Goal: Task Accomplishment & Management: Manage account settings

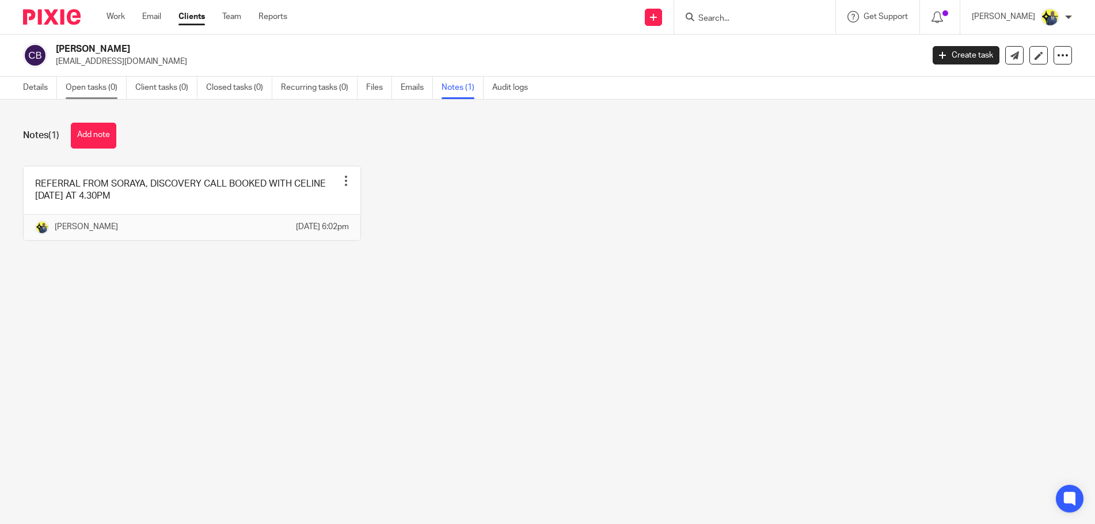
click at [111, 85] on link "Open tasks (0)" at bounding box center [96, 88] width 61 height 22
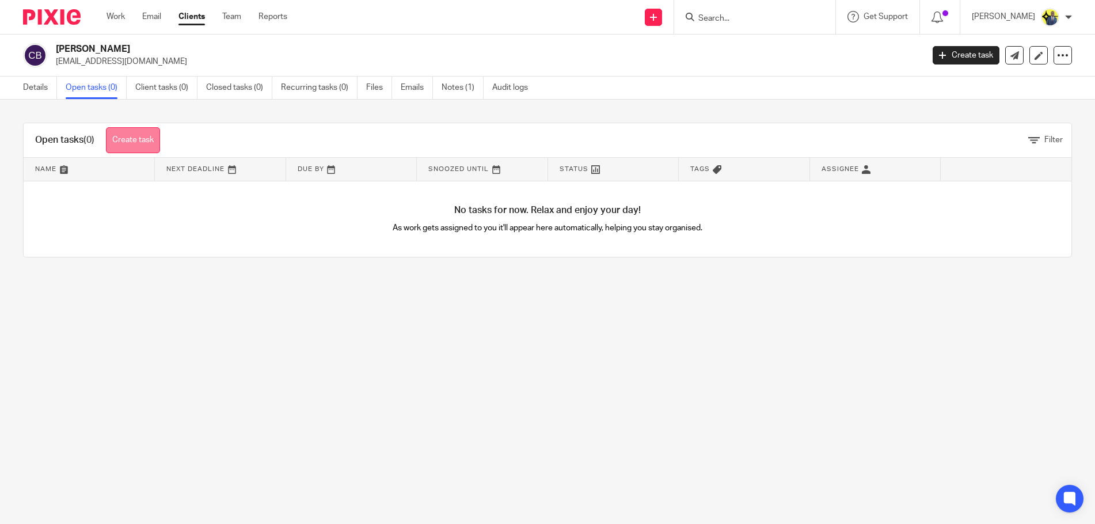
click at [148, 136] on link "Create task" at bounding box center [133, 140] width 54 height 26
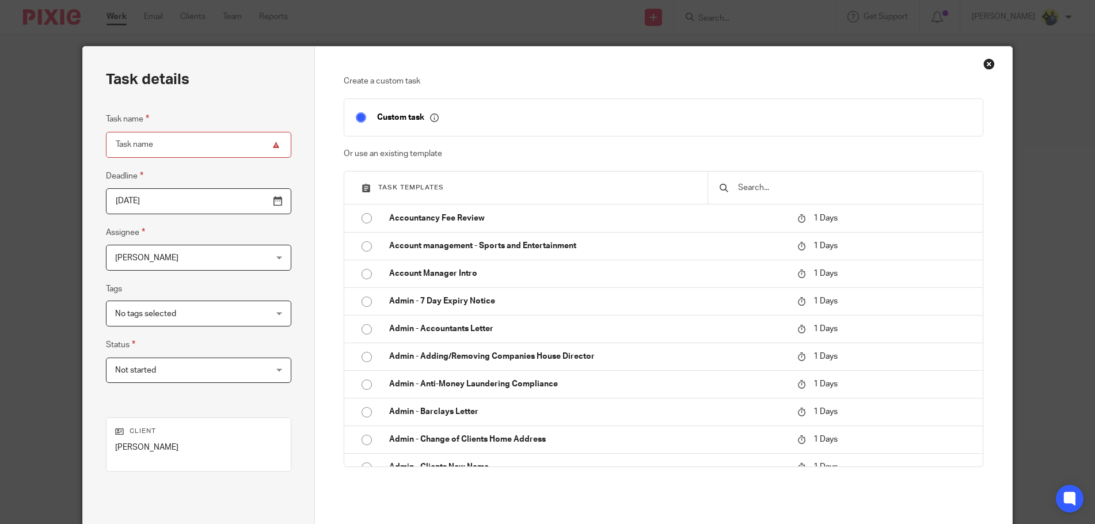
click at [745, 193] on input "text" at bounding box center [854, 187] width 235 height 13
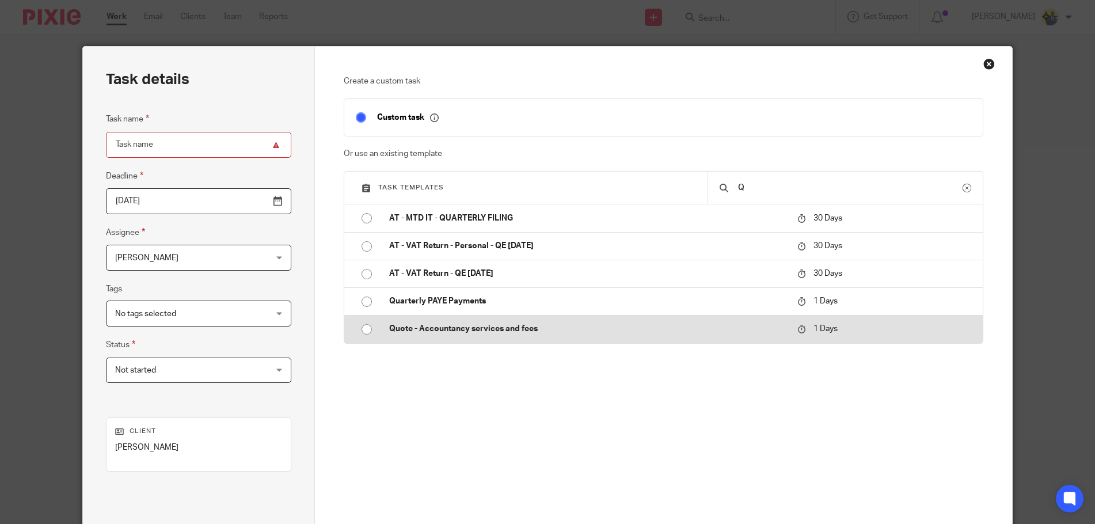
type input "Q"
click at [487, 325] on p "Quote - Accountancy services and fees" at bounding box center [587, 329] width 396 height 12
type input "2025-08-23"
type input "Quote - Accountancy services and fees"
checkbox input "false"
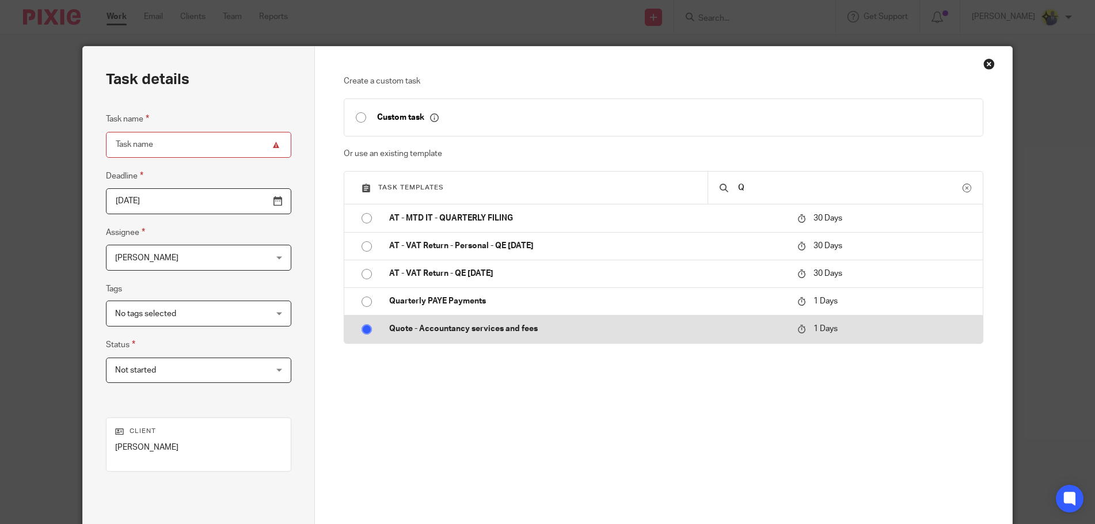
radio input "true"
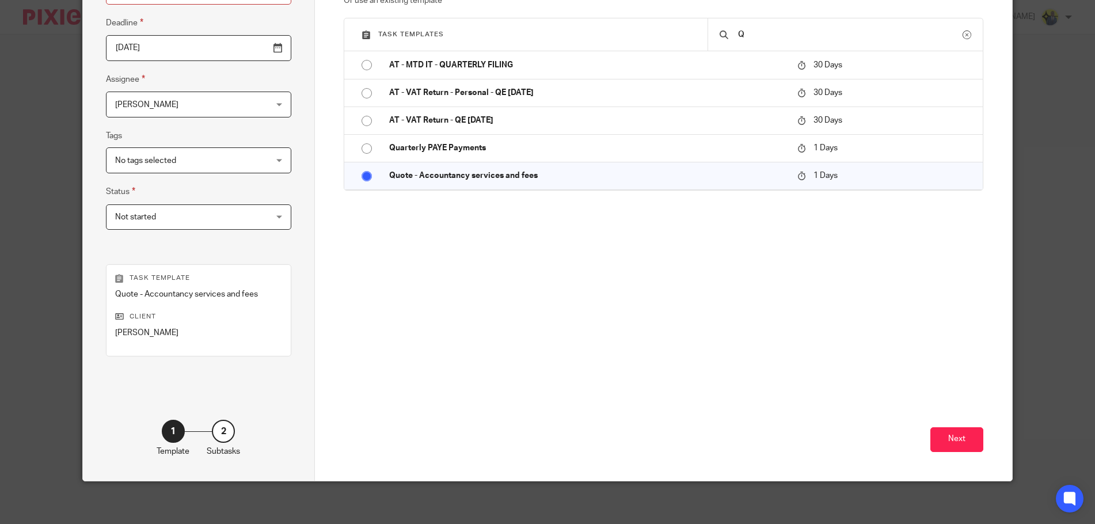
scroll to position [157, 0]
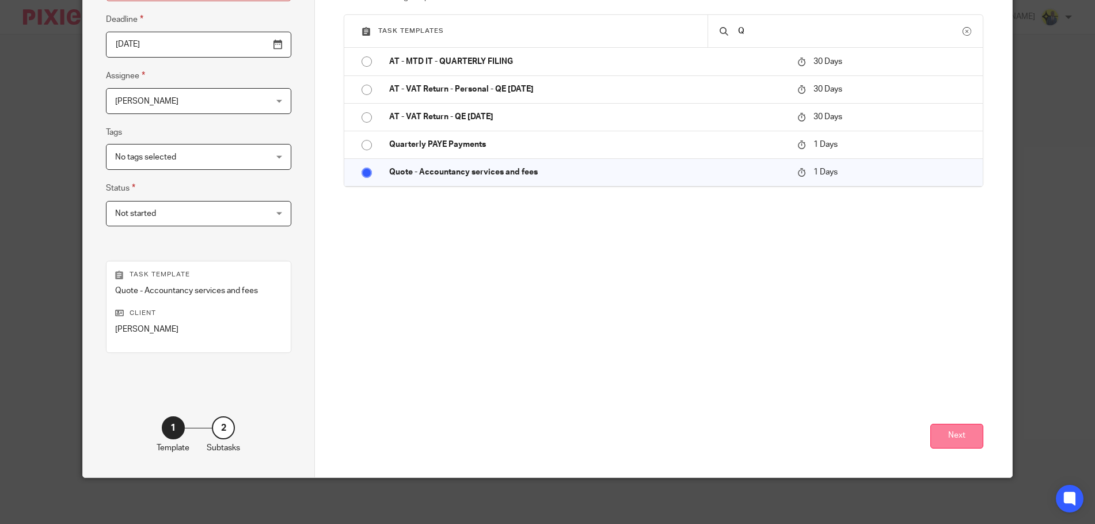
click at [953, 432] on button "Next" at bounding box center [956, 436] width 53 height 25
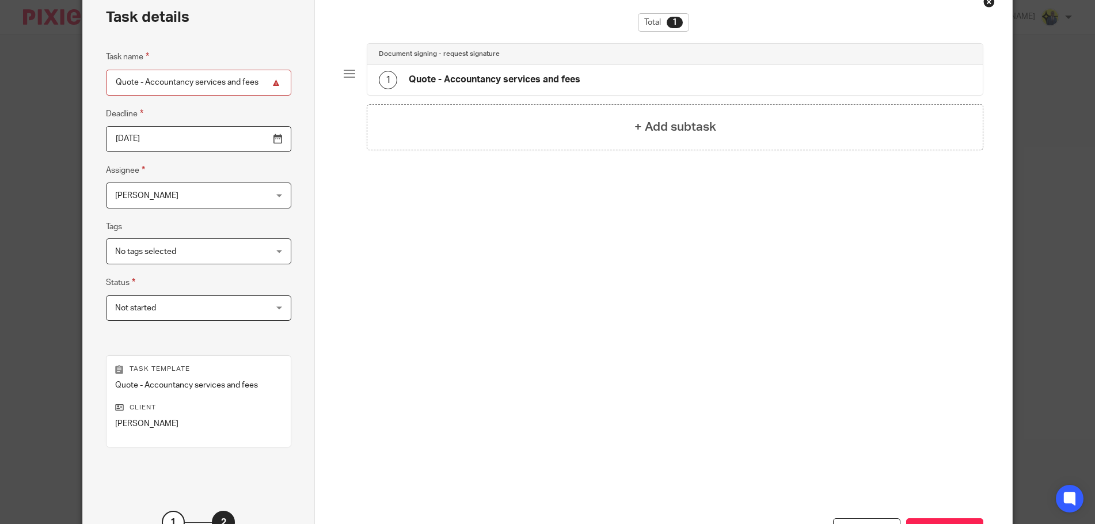
scroll to position [0, 0]
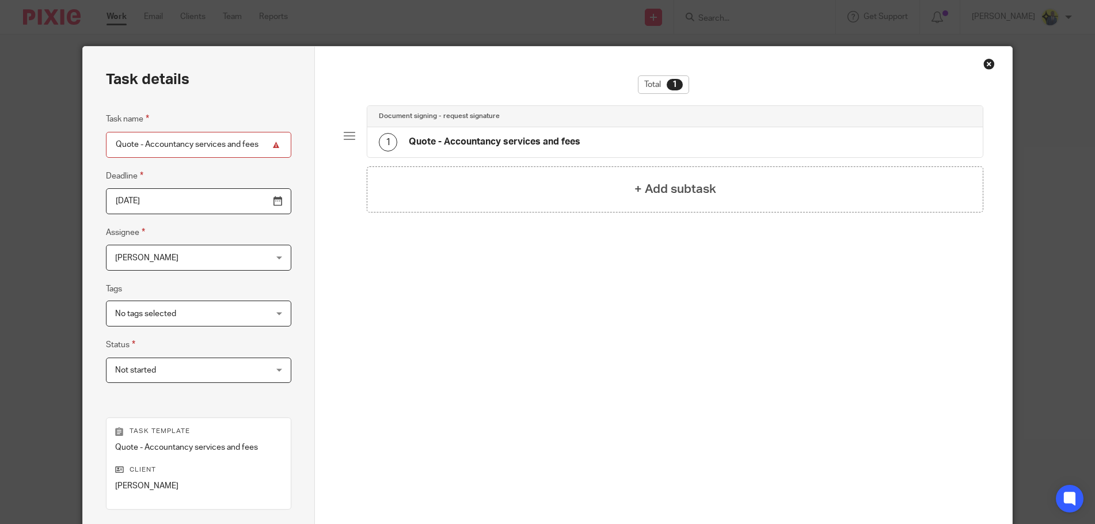
click at [482, 144] on h4 "Quote - Accountancy services and fees" at bounding box center [495, 142] width 172 height 12
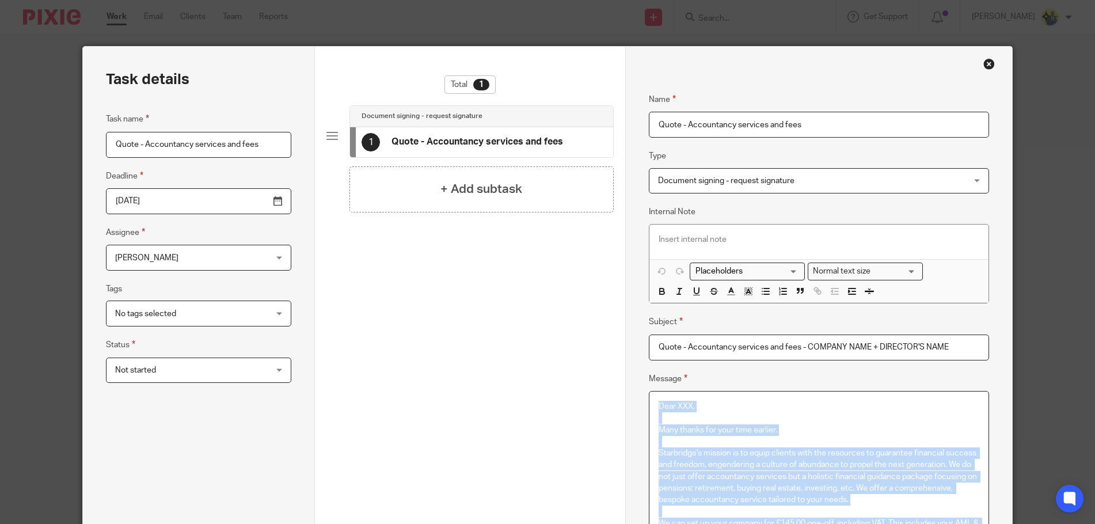
drag, startPoint x: 726, startPoint y: 323, endPoint x: 599, endPoint y: -53, distance: 396.7
click at [599, 0] on html "Work Email Clients Team Reports Work Email Clients Team Reports Settings Send n…" at bounding box center [547, 262] width 1095 height 524
copy div "Dear XXX, Many thanks for your time earlier. Starbridge's mission is to equip c…"
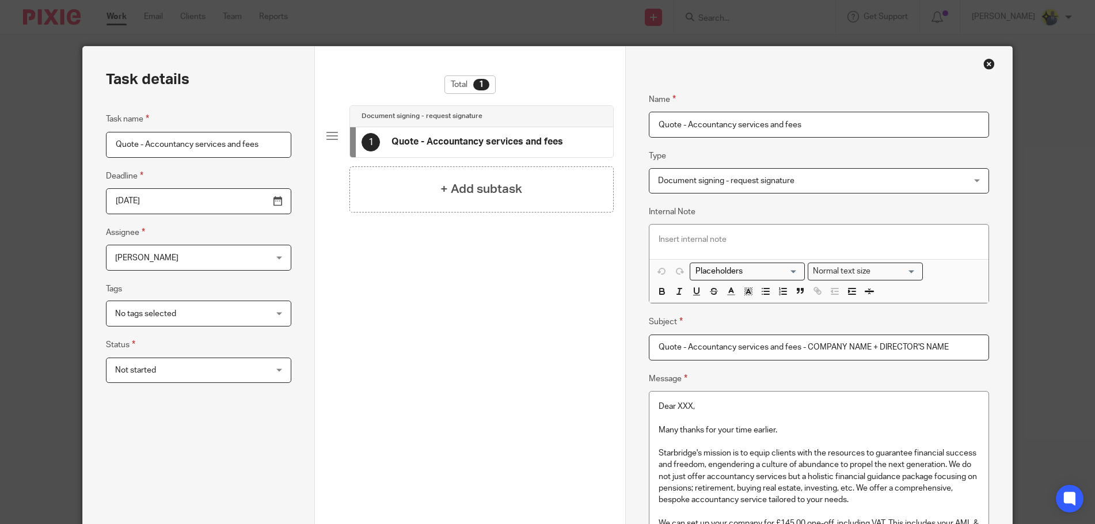
click at [804, 345] on input "Quote - Accountancy services and fees - COMPANY NAME + DIRECTOR'S NAME" at bounding box center [819, 347] width 341 height 26
click at [990, 64] on div "Close this dialog window" at bounding box center [989, 64] width 12 height 12
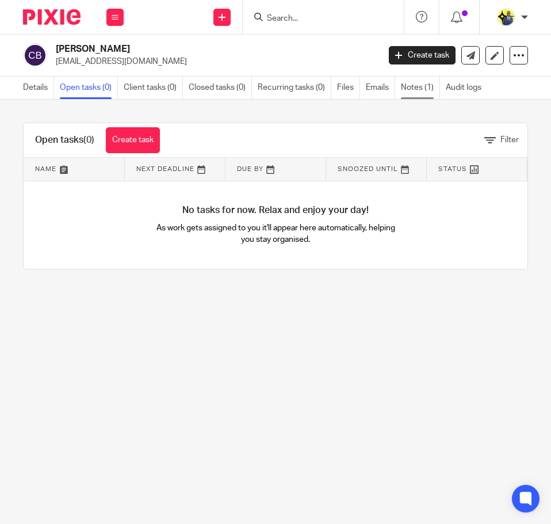
click at [419, 83] on link "Notes (1)" at bounding box center [420, 88] width 39 height 22
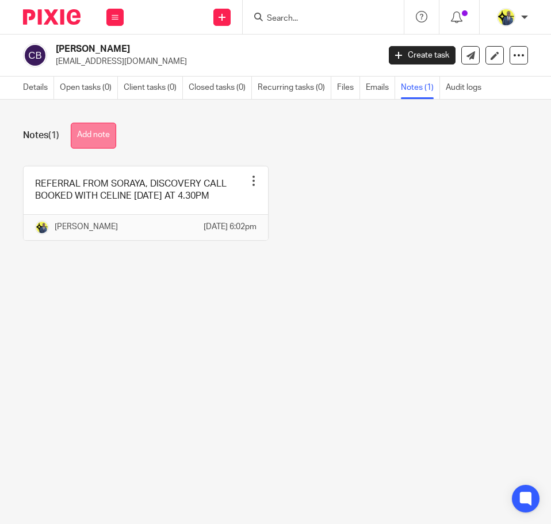
click at [90, 141] on button "Add note" at bounding box center [93, 136] width 45 height 26
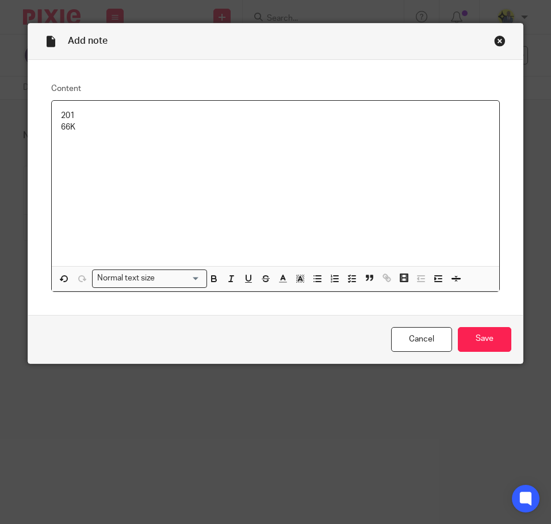
click at [71, 116] on p "201" at bounding box center [275, 116] width 429 height 12
click at [55, 113] on div "201K 66K" at bounding box center [276, 184] width 448 height 166
click at [55, 124] on div "£201K 66K" at bounding box center [276, 184] width 448 height 166
click at [104, 128] on p "£66K" at bounding box center [275, 127] width 429 height 12
click at [177, 142] on p "[DEMOGRAPHIC_DATA] EMPLOYMENT," at bounding box center [275, 139] width 429 height 12
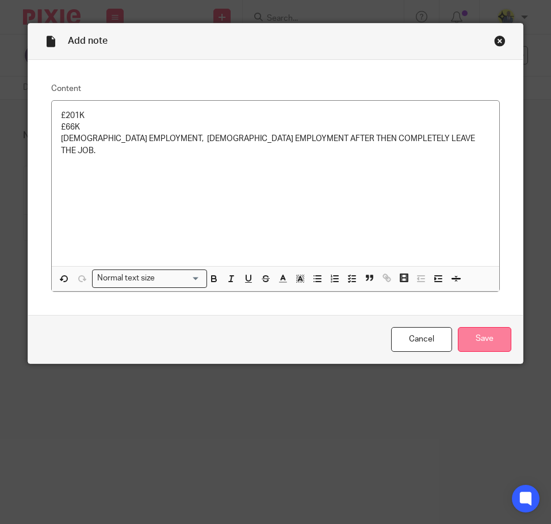
click at [474, 337] on input "Save" at bounding box center [485, 339] width 54 height 25
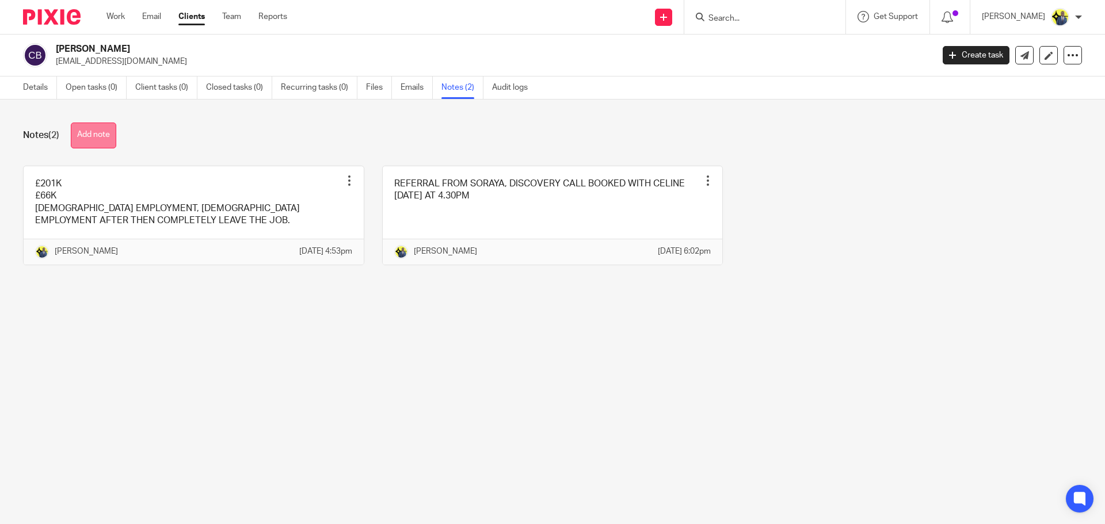
click at [92, 140] on button "Add note" at bounding box center [93, 136] width 45 height 26
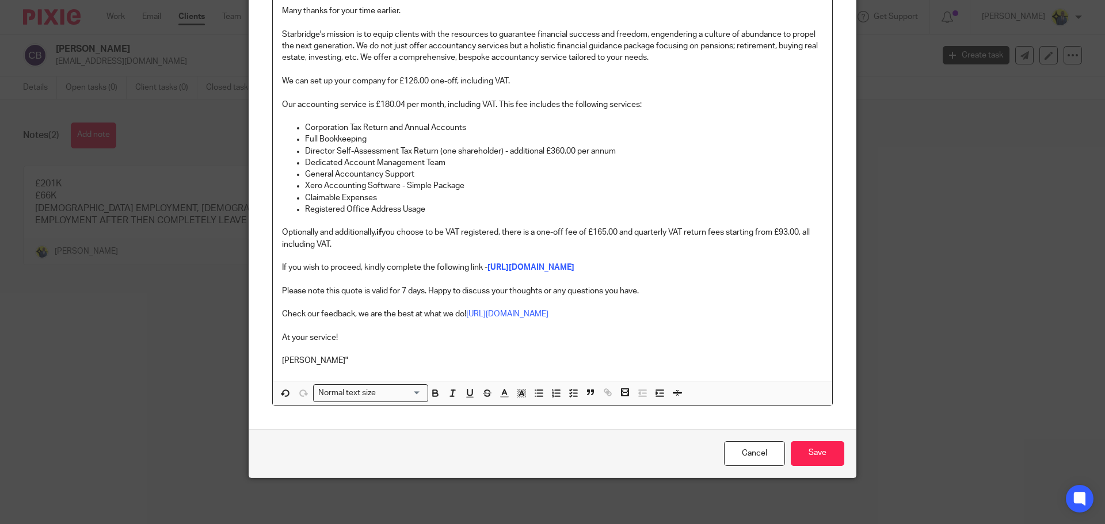
scroll to position [209, 0]
click at [551, 463] on input "Save" at bounding box center [818, 454] width 54 height 25
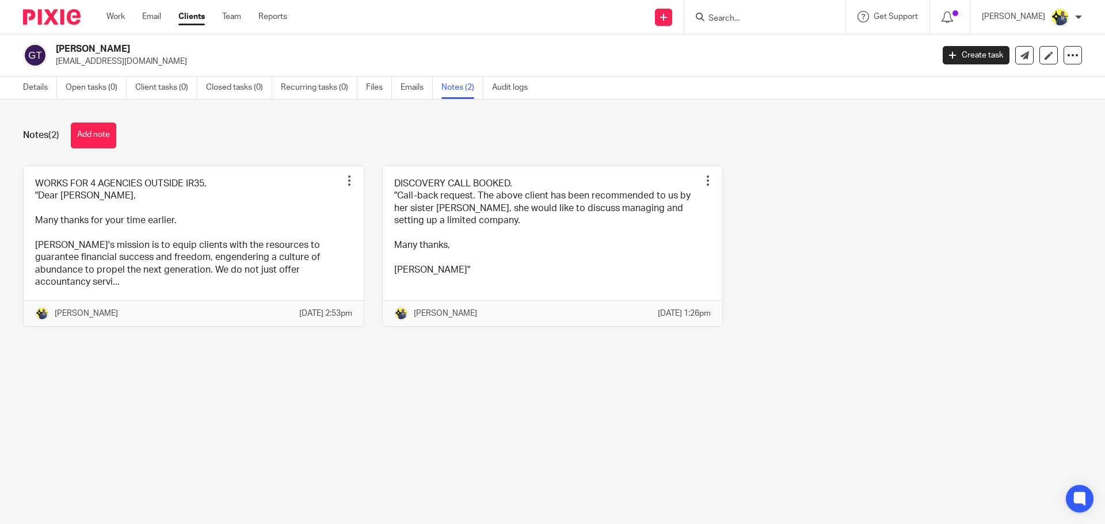
click at [741, 20] on input "Search" at bounding box center [759, 19] width 104 height 10
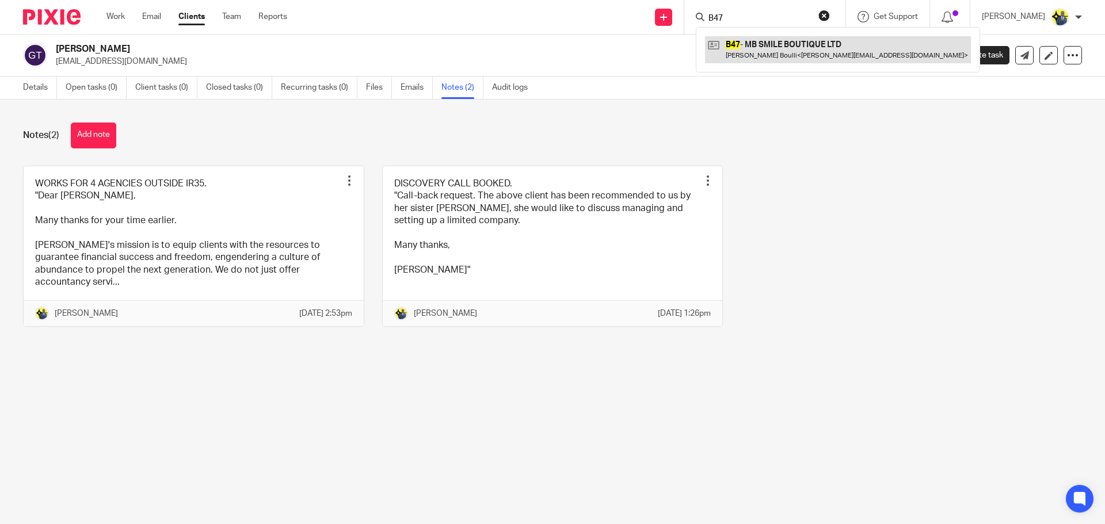
type input "B47"
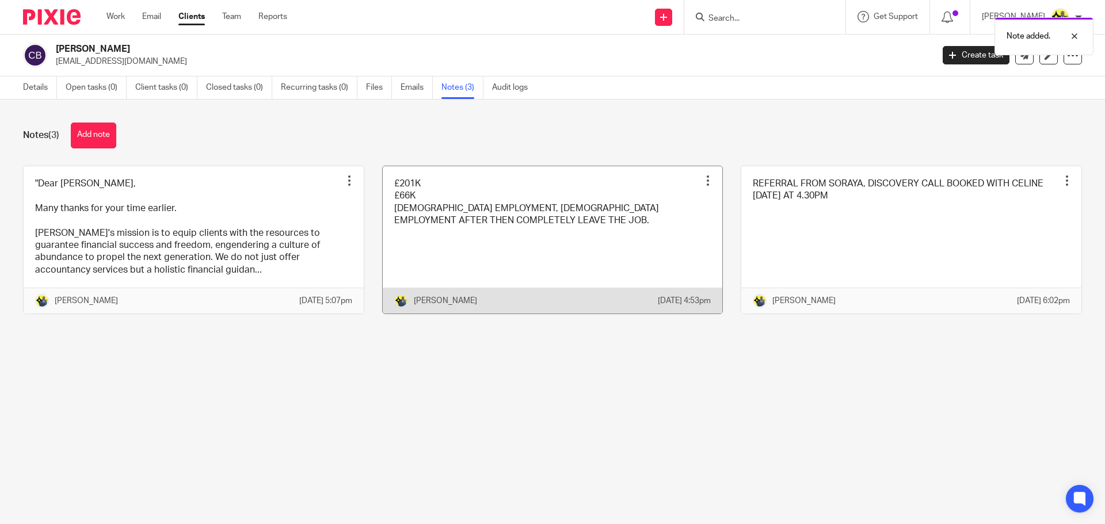
click at [435, 214] on link at bounding box center [553, 240] width 340 height 148
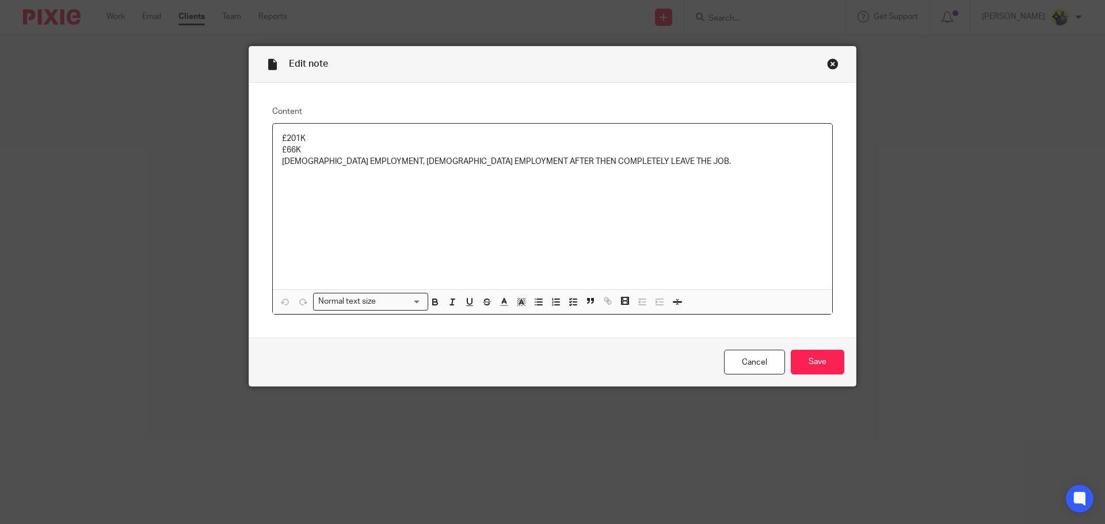
click at [314, 142] on p "£201K" at bounding box center [552, 139] width 541 height 12
click at [273, 136] on div "£201K £66K [DEMOGRAPHIC_DATA] EMPLOYMENT, [DEMOGRAPHIC_DATA] EMPLOYMENT AFTER T…" at bounding box center [553, 207] width 560 height 166
click at [359, 137] on p "BOOK DEAL WORTH £201K" at bounding box center [552, 139] width 541 height 12
click at [275, 151] on div "BOOK DEAL WORTH $201K £66K [DEMOGRAPHIC_DATA] EMPLOYMENT, [DEMOGRAPHIC_DATA] EM…" at bounding box center [553, 207] width 560 height 166
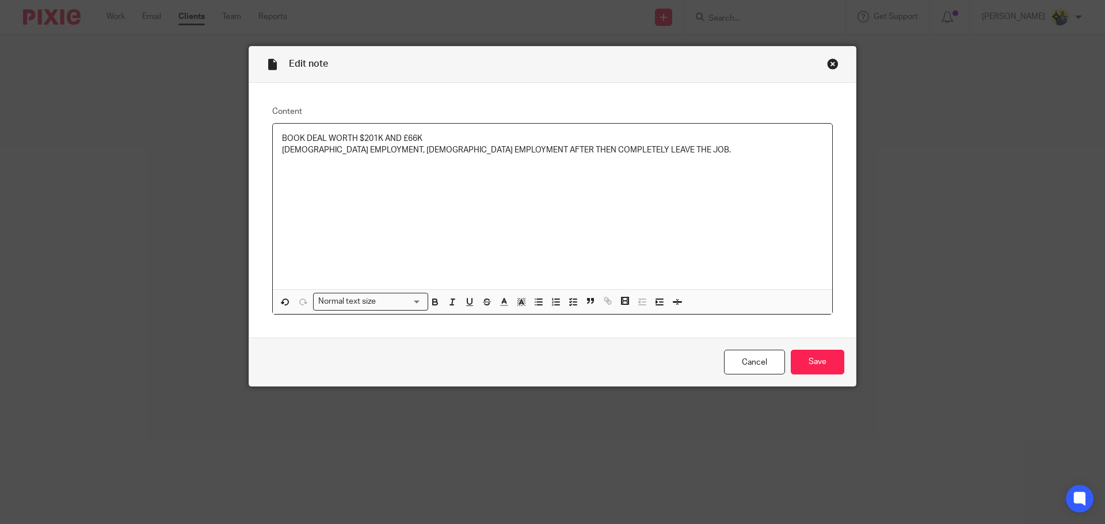
click at [439, 139] on p "BOOK DEAL WORTH $201K AND £66K" at bounding box center [552, 139] width 541 height 12
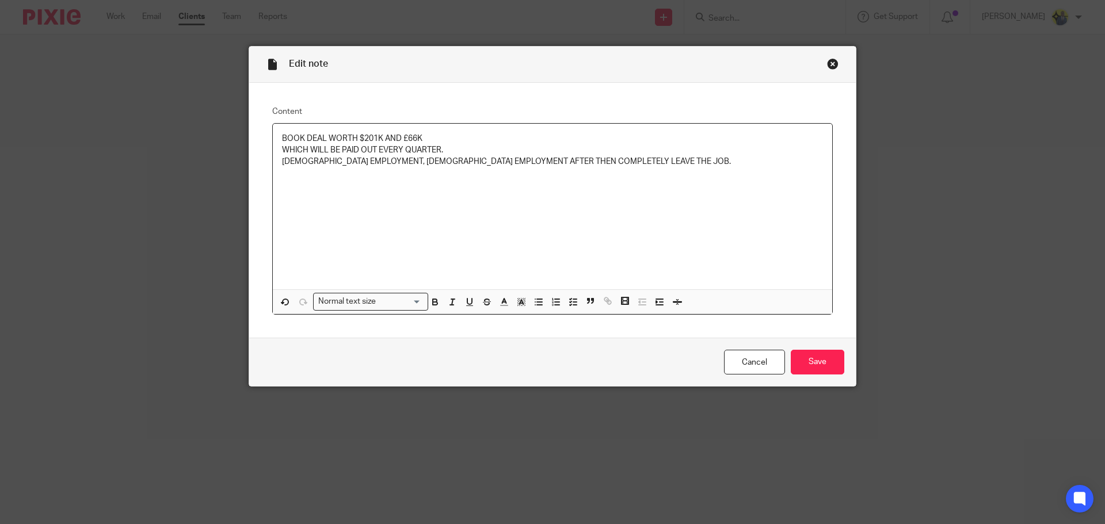
click at [275, 157] on div "BOOK DEAL WORTH $201K AND £66K WHICH WILL BE PAID OUT EVERY QUARTER. [DEMOGRAPH…" at bounding box center [553, 207] width 560 height 166
click at [451, 162] on p "SHE CURRENTLY HAS [DEMOGRAPHIC_DATA] EMPLOYMENT, [DEMOGRAPHIC_DATA] EMPLOYMENT …" at bounding box center [552, 162] width 541 height 12
click at [588, 160] on p "SHE CURRENTLY HAS [DEMOGRAPHIC_DATA] EMPLOYMENT, WILL GO [DEMOGRAPHIC_DATA] EMP…" at bounding box center [552, 168] width 541 height 24
click at [581, 157] on p "SHE CURRENTLY HAS [DEMOGRAPHIC_DATA] EMPLOYMENT, WILL GO [DEMOGRAPHIC_DATA] EMP…" at bounding box center [552, 168] width 541 height 24
click at [581, 159] on p "SHE CURRENTLY HAS [DEMOGRAPHIC_DATA] EMPLOYMENT, WILL GO [DEMOGRAPHIC_DATA] EMP…" at bounding box center [552, 168] width 541 height 24
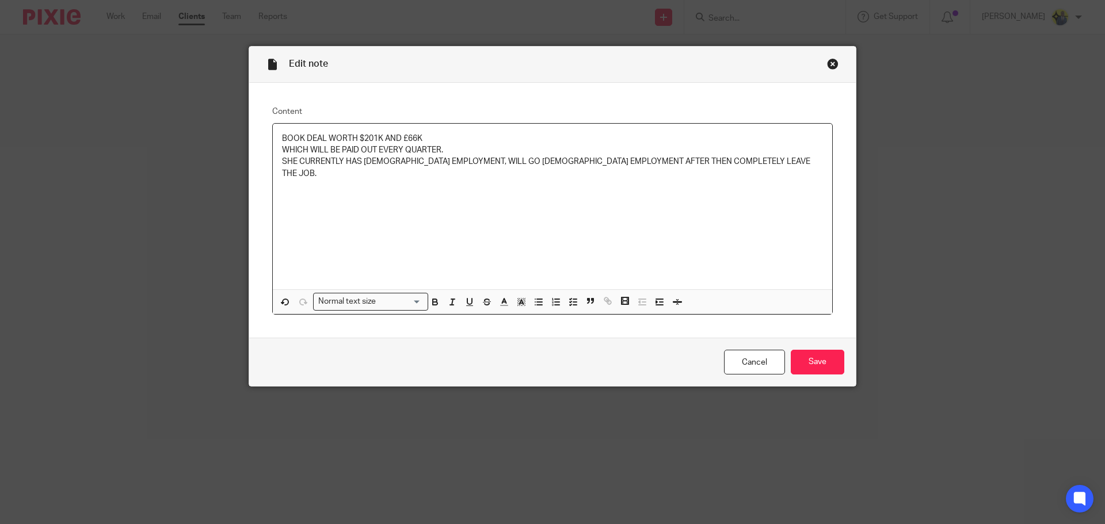
click at [587, 157] on p "SHE CURRENTLY HAS [DEMOGRAPHIC_DATA] EMPLOYMENT, WILL GO [DEMOGRAPHIC_DATA] EMP…" at bounding box center [552, 168] width 541 height 24
click at [630, 159] on p "SHE CURRENTLY HAS [DEMOGRAPHIC_DATA] EMPLOYMENT, WILL GO [DEMOGRAPHIC_DATA] EMP…" at bounding box center [552, 168] width 541 height 24
click at [632, 161] on p "SHE CURRENTLY HAS [DEMOGRAPHIC_DATA] EMPLOYMENT, WILL GO [DEMOGRAPHIC_DATA] EMP…" at bounding box center [552, 168] width 541 height 24
click at [763, 175] on div "BOOK DEAL WORTH $201K AND £66K WHICH WILL BE PAID OUT EVERY QUARTER. SHE CURREN…" at bounding box center [553, 207] width 560 height 166
click at [674, 157] on p "SHE CURRENTLY HAS [DEMOGRAPHIC_DATA] EMPLOYMENT, WILL GO [DEMOGRAPHIC_DATA] EMP…" at bounding box center [552, 168] width 541 height 24
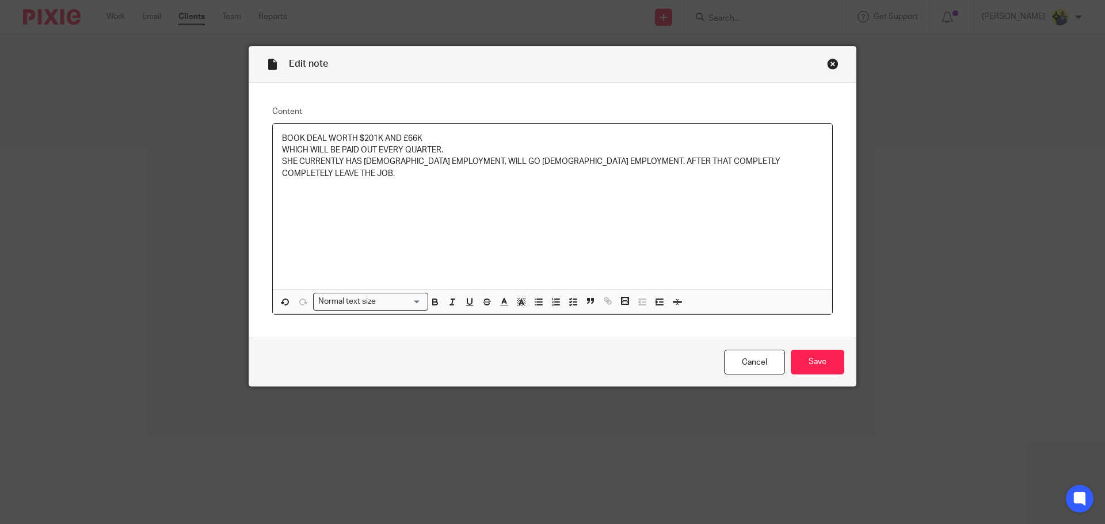
click at [674, 161] on p "SHE CURRENTLY HAS [DEMOGRAPHIC_DATA] EMPLOYMENT, WILL GO [DEMOGRAPHIC_DATA] EMP…" at bounding box center [552, 168] width 541 height 24
click at [676, 161] on p "SHE CURRENTLY HAS [DEMOGRAPHIC_DATA] EMPLOYMENT, WILL GO [DEMOGRAPHIC_DATA] EMP…" at bounding box center [552, 168] width 541 height 24
click at [739, 157] on p "SHE CURRENTLY HAS [DEMOGRAPHIC_DATA] EMPLOYMENT, WILL GO [DEMOGRAPHIC_DATA] EMP…" at bounding box center [552, 168] width 541 height 24
click at [803, 356] on input "Save" at bounding box center [818, 362] width 54 height 25
